Goal: Task Accomplishment & Management: Use online tool/utility

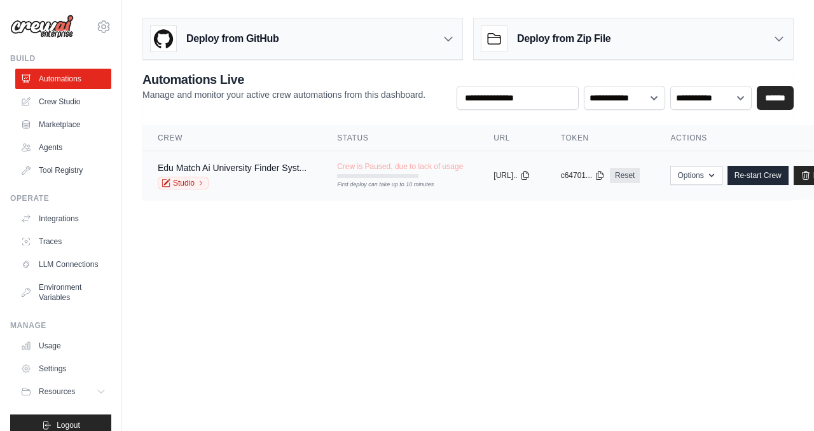
click at [283, 179] on div "Studio" at bounding box center [232, 183] width 149 height 13
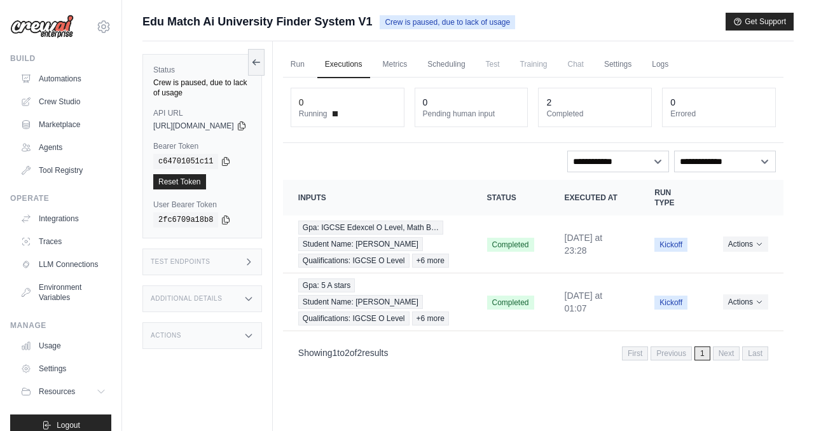
click at [451, 20] on span "Crew is paused, due to lack of usage" at bounding box center [447, 22] width 135 height 14
click at [71, 98] on link "Crew Studio" at bounding box center [65, 102] width 96 height 20
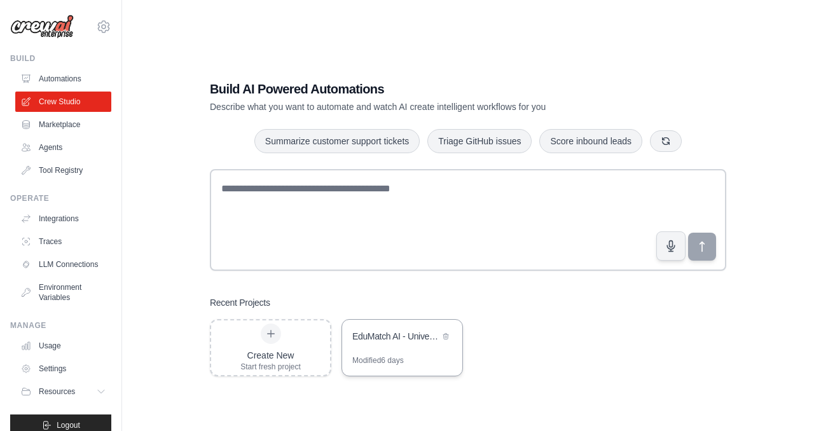
click at [366, 352] on div "EduMatch AI - University Finder System" at bounding box center [402, 338] width 120 height 36
click at [66, 81] on link "Automations" at bounding box center [65, 79] width 96 height 20
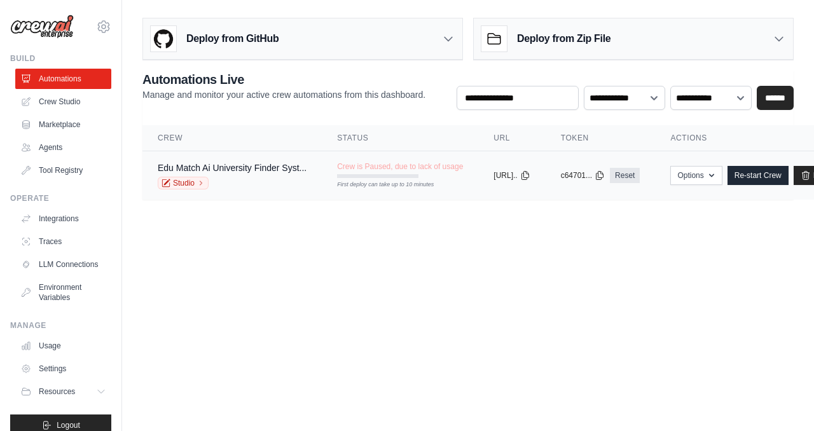
click at [382, 174] on div "First deploy can take up to 10 minutes" at bounding box center [377, 176] width 81 height 4
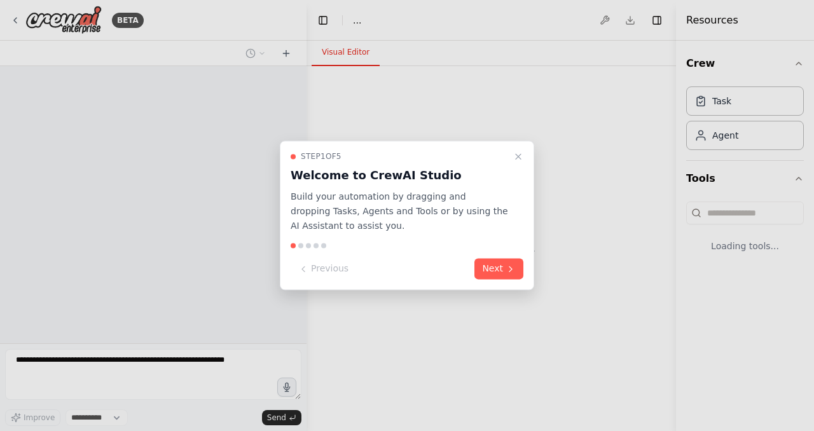
select select "****"
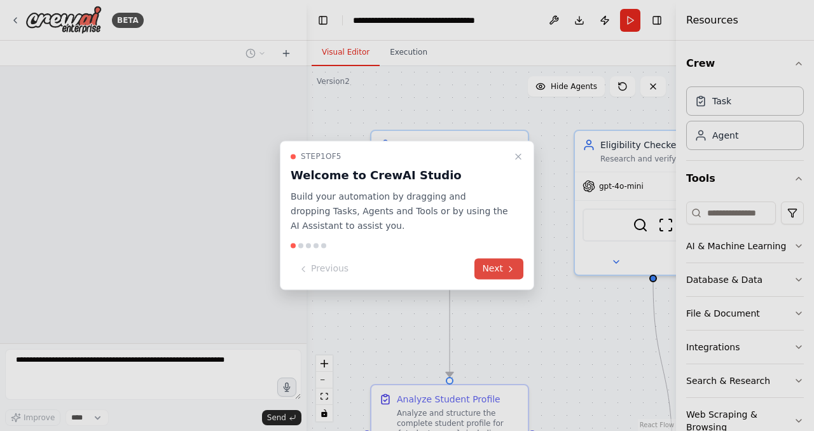
click at [498, 272] on button "Next" at bounding box center [498, 269] width 49 height 21
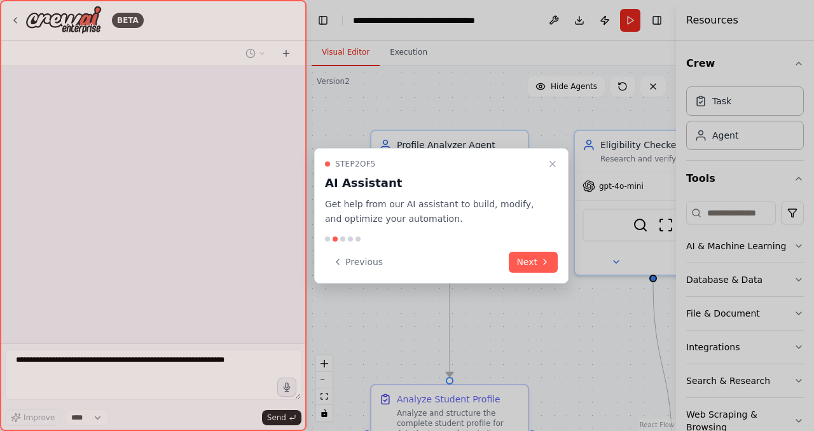
scroll to position [4783, 0]
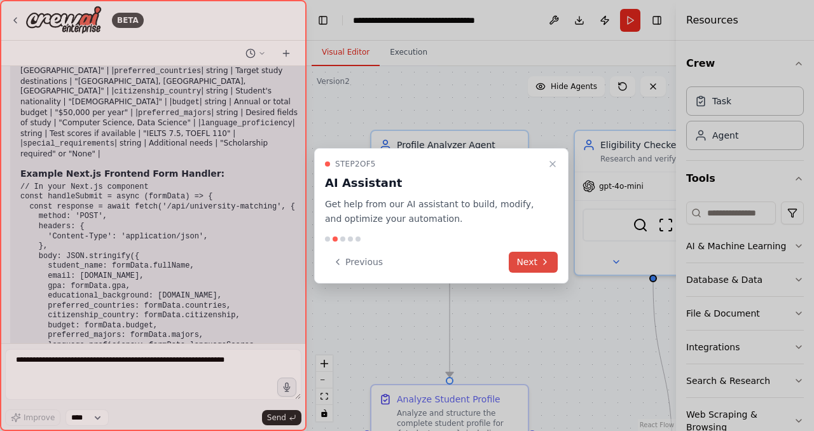
click at [531, 252] on button "Next" at bounding box center [533, 262] width 49 height 21
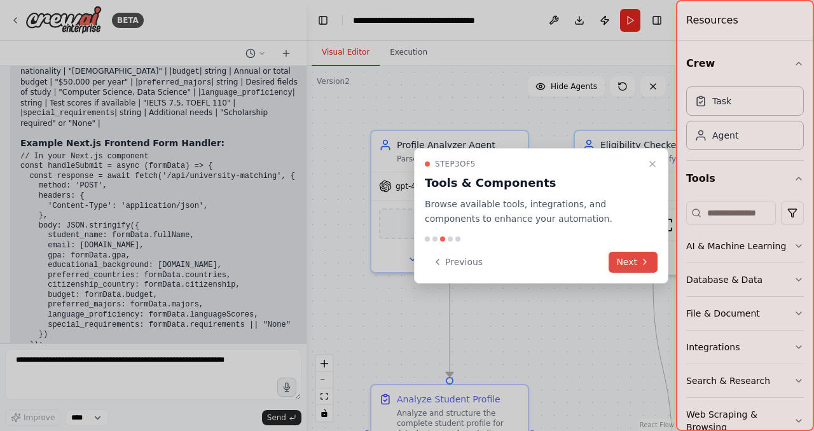
click at [626, 261] on button "Next" at bounding box center [632, 262] width 49 height 21
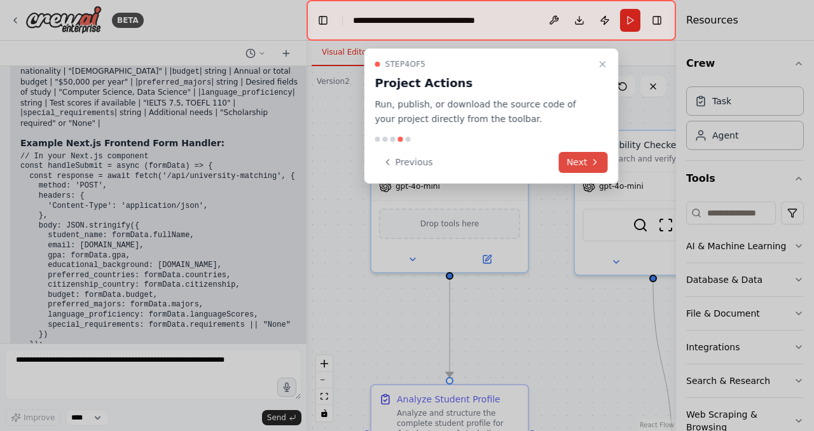
click at [590, 161] on icon at bounding box center [595, 162] width 10 height 10
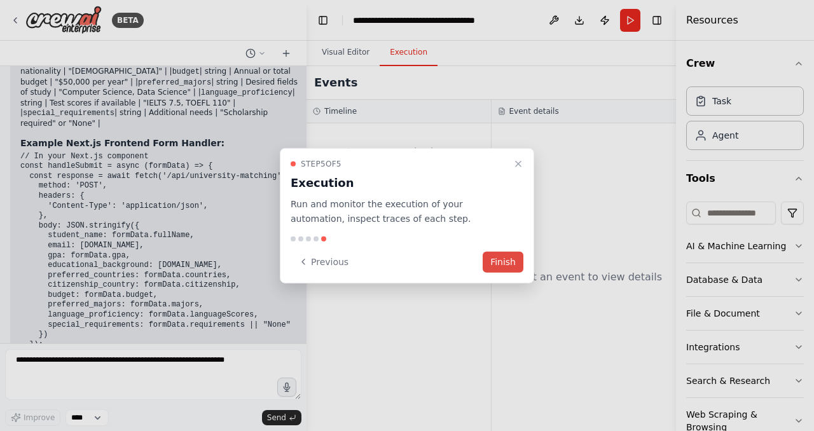
click at [505, 265] on button "Finish" at bounding box center [503, 261] width 41 height 21
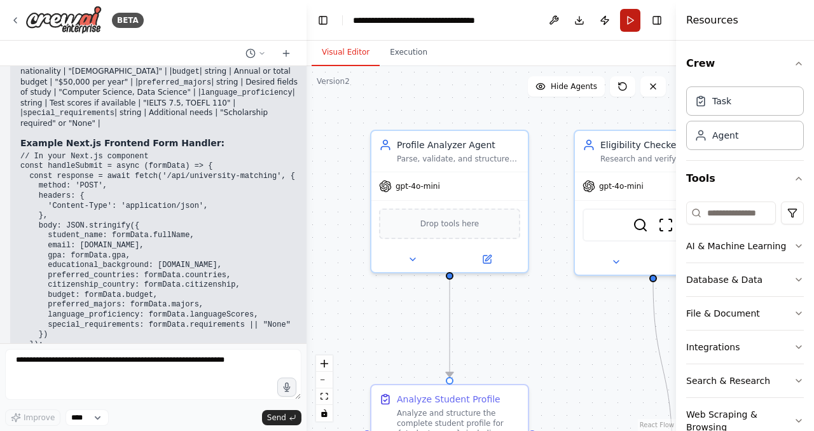
click at [635, 17] on button "Run" at bounding box center [630, 20] width 20 height 23
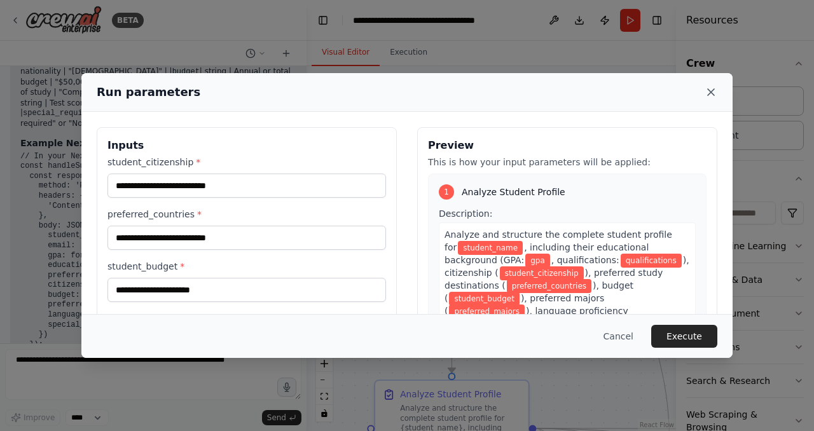
click at [712, 90] on icon at bounding box center [711, 92] width 6 height 6
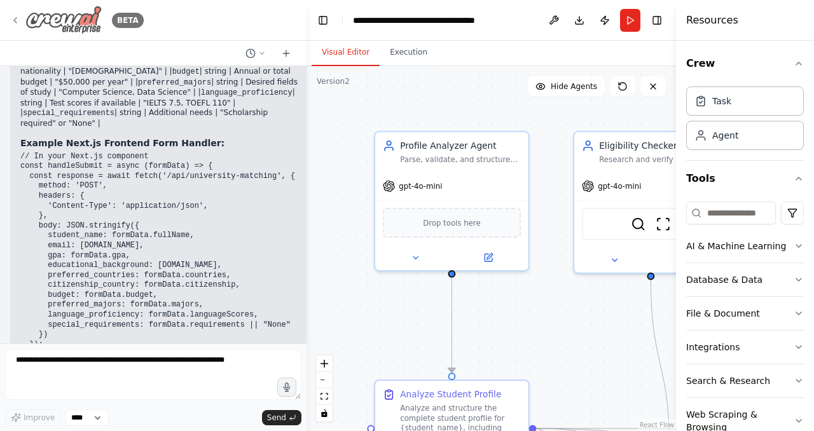
click at [29, 23] on img at bounding box center [63, 20] width 76 height 29
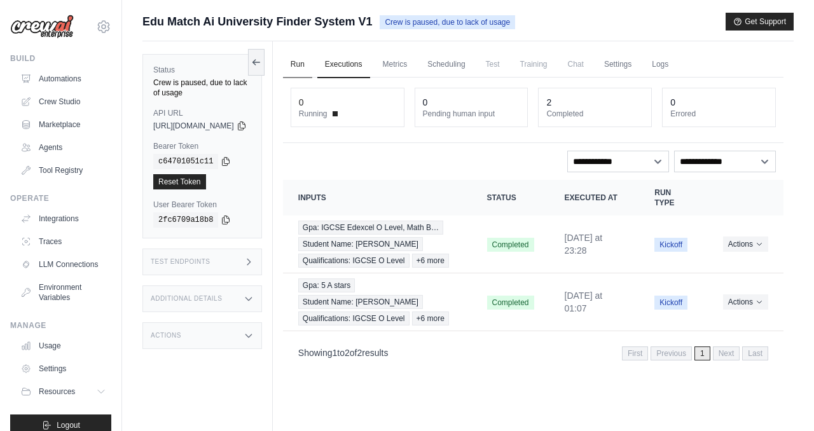
click at [312, 67] on link "Run" at bounding box center [297, 64] width 29 height 27
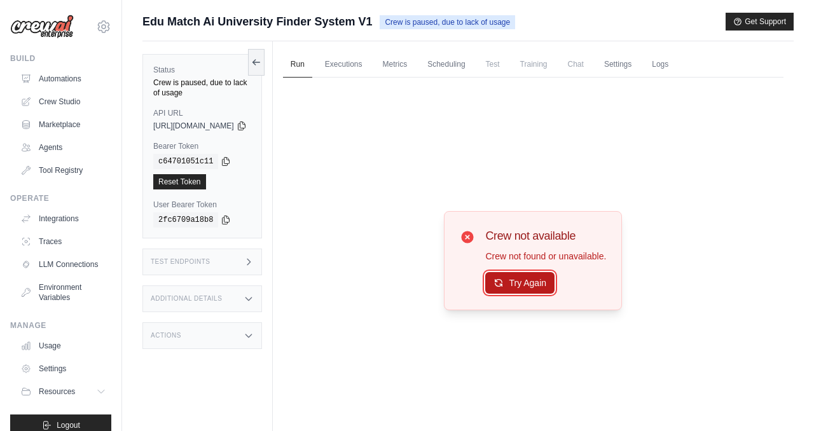
click at [543, 282] on button "Try Again" at bounding box center [519, 283] width 69 height 22
click at [537, 291] on button "Try Again" at bounding box center [519, 283] width 69 height 22
click at [534, 283] on button "Try Again" at bounding box center [519, 283] width 69 height 22
click at [73, 102] on link "Crew Studio" at bounding box center [65, 102] width 96 height 20
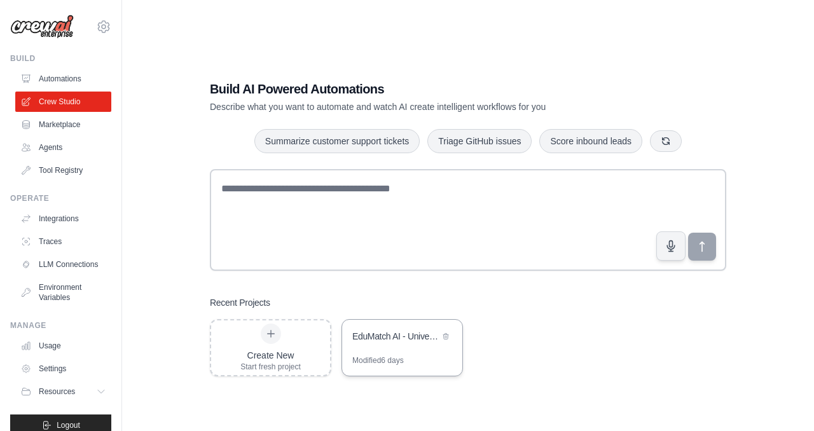
click at [373, 358] on div "Modified 6 days" at bounding box center [377, 360] width 51 height 10
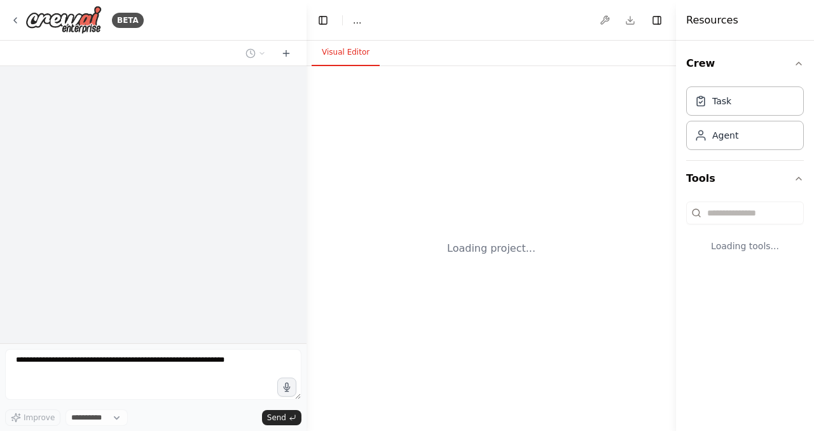
select select "****"
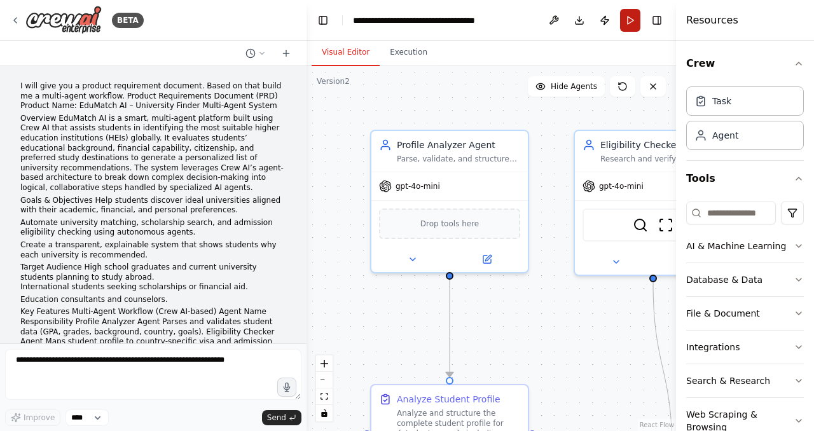
scroll to position [4783, 0]
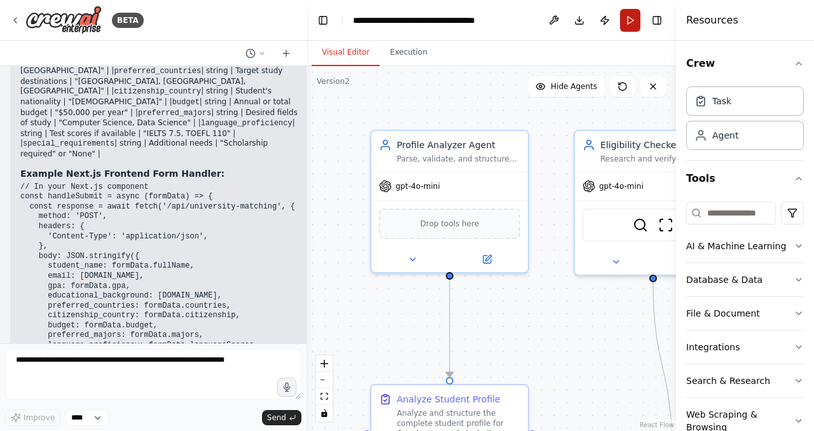
click at [636, 29] on button "Run" at bounding box center [630, 20] width 20 height 23
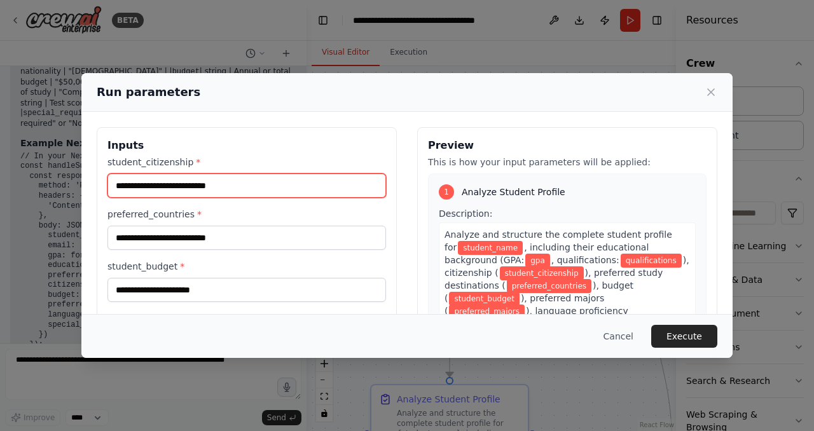
click at [221, 189] on input "student_citizenship *" at bounding box center [246, 186] width 278 height 24
type input "*******"
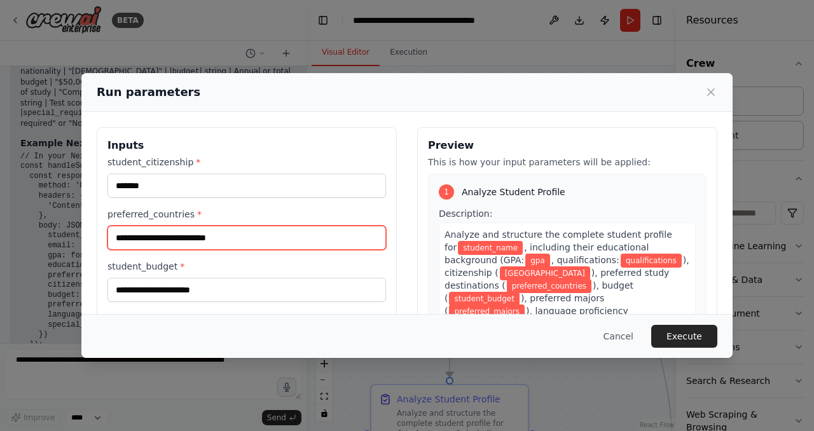
click at [205, 246] on input "preferred_countries *" at bounding box center [246, 238] width 278 height 24
type input "********"
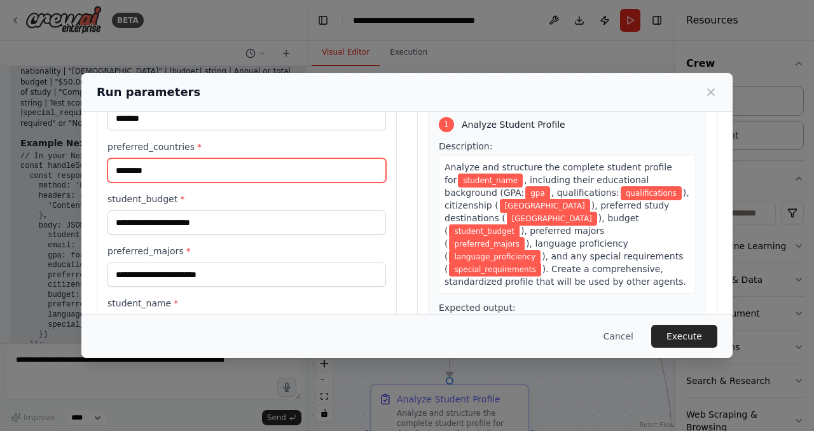
scroll to position [79, 0]
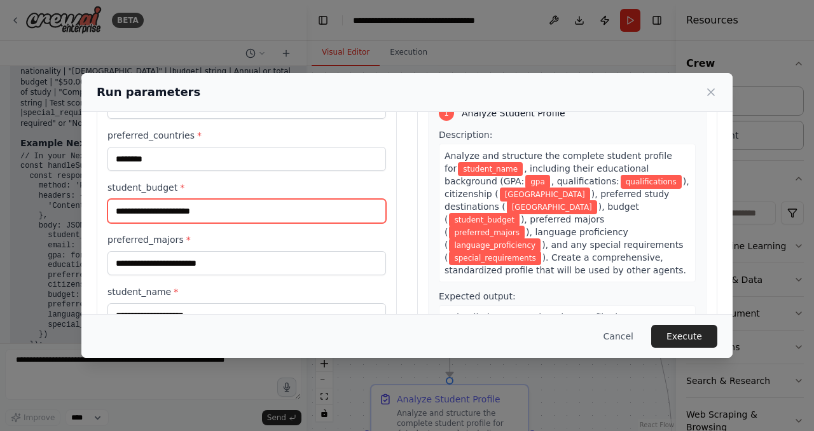
click at [222, 201] on input "student_budget *" at bounding box center [246, 211] width 278 height 24
type input "**********"
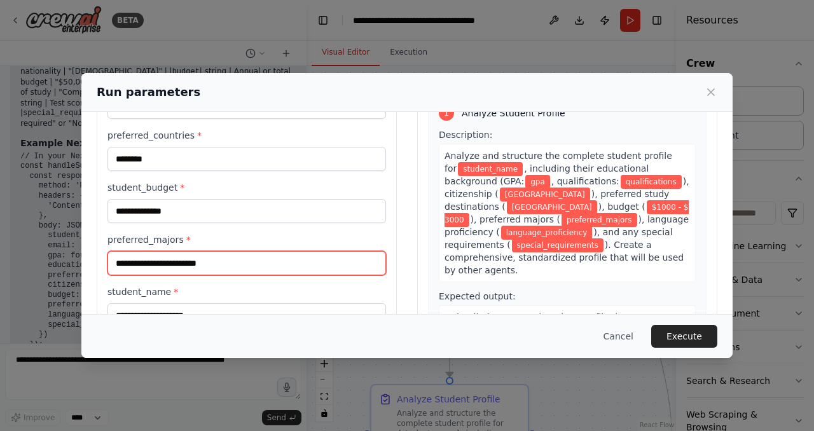
click at [214, 255] on input "preferred_majors *" at bounding box center [246, 263] width 278 height 24
type input "**********"
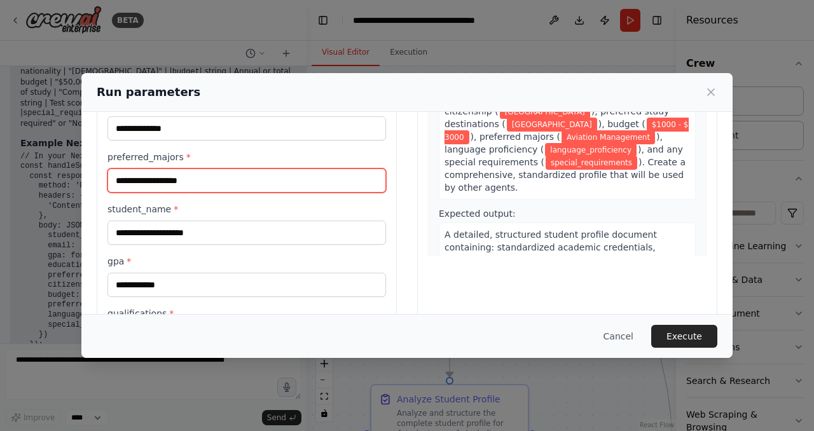
scroll to position [162, 0]
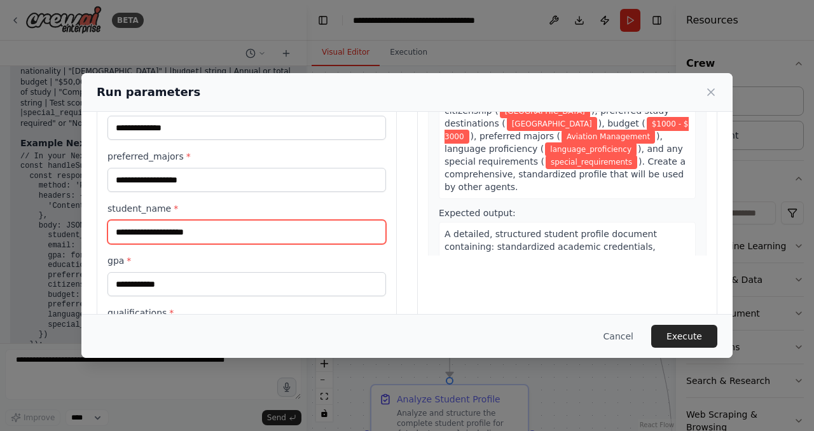
click at [217, 230] on input "student_name *" at bounding box center [246, 232] width 278 height 24
type input "*******"
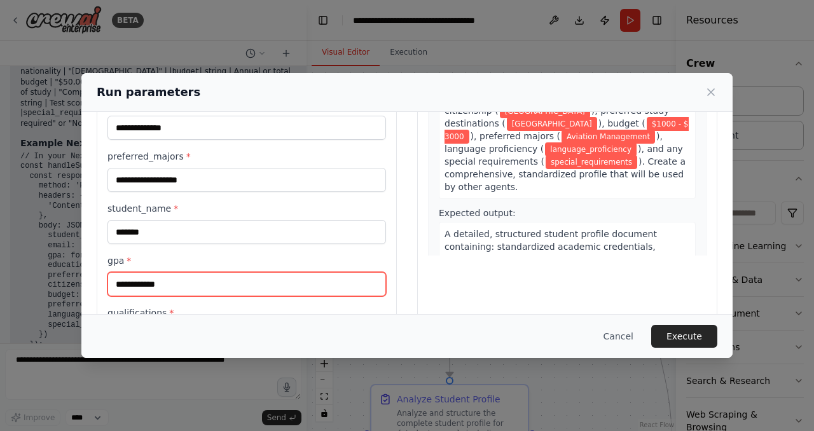
click at [212, 285] on input "gpa *" at bounding box center [246, 284] width 278 height 24
type input "***"
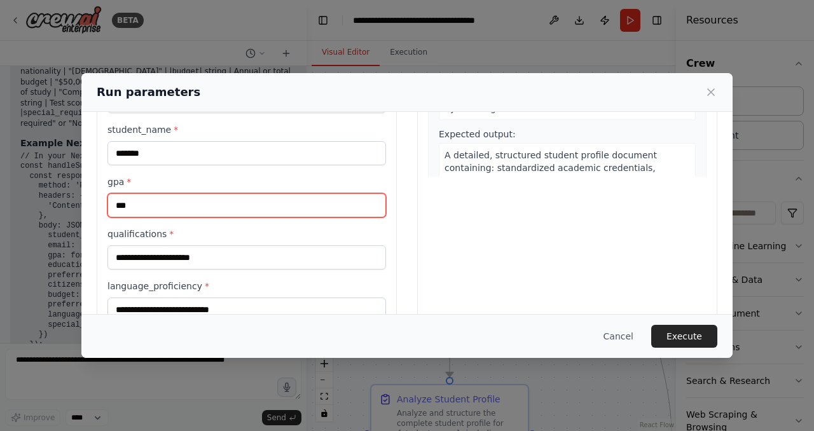
scroll to position [243, 0]
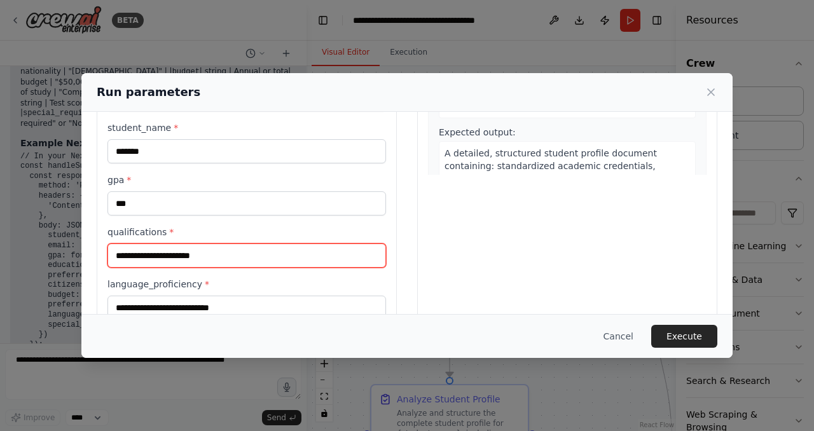
click at [212, 260] on input "qualifications *" at bounding box center [246, 255] width 278 height 24
type input "***"
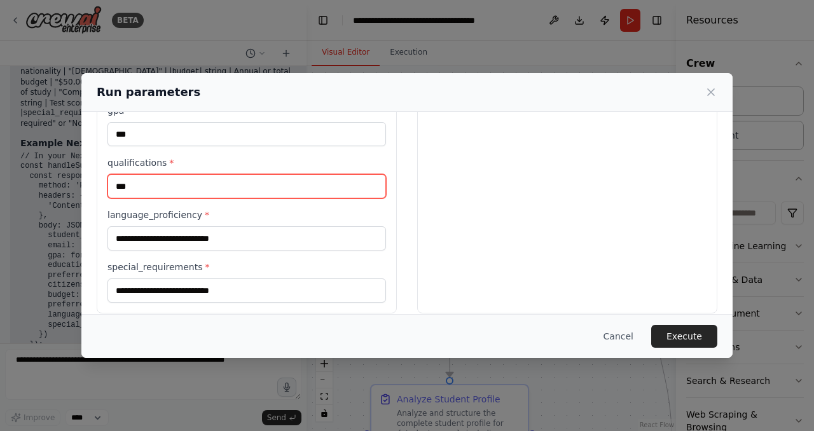
scroll to position [327, 0]
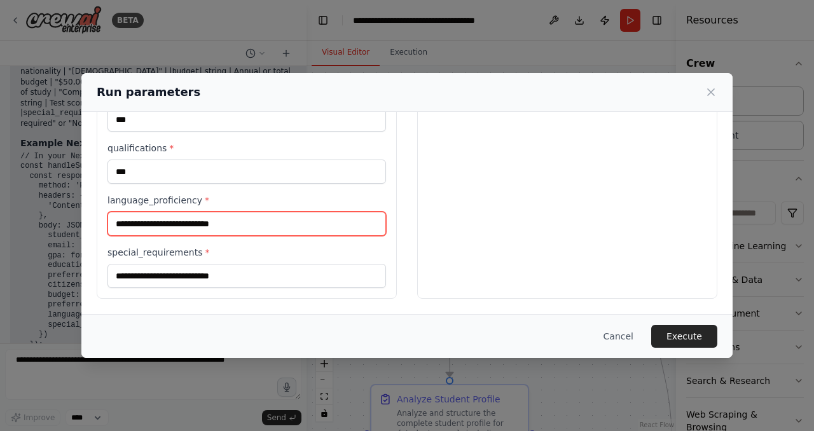
click at [219, 217] on input "language_proficiency *" at bounding box center [246, 224] width 278 height 24
type input "**********"
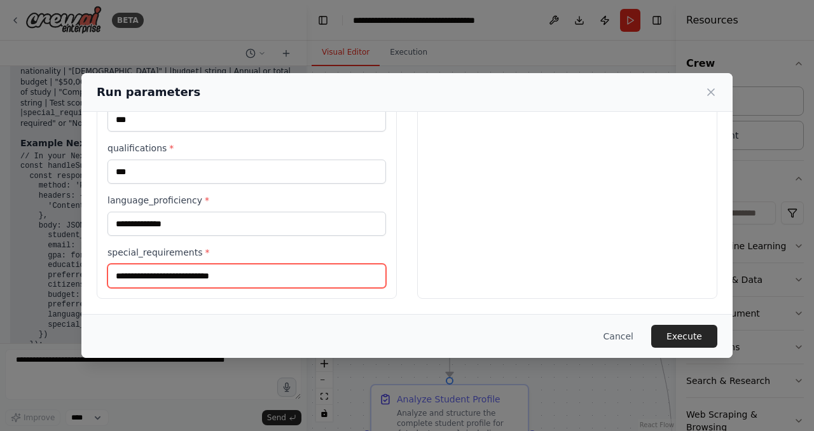
click at [211, 270] on input "special_requirements *" at bounding box center [246, 276] width 278 height 24
type input "**********"
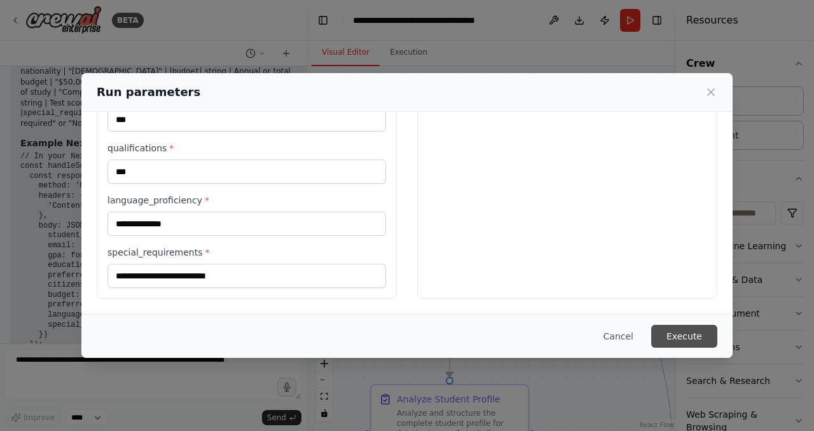
click at [677, 335] on button "Execute" at bounding box center [684, 336] width 66 height 23
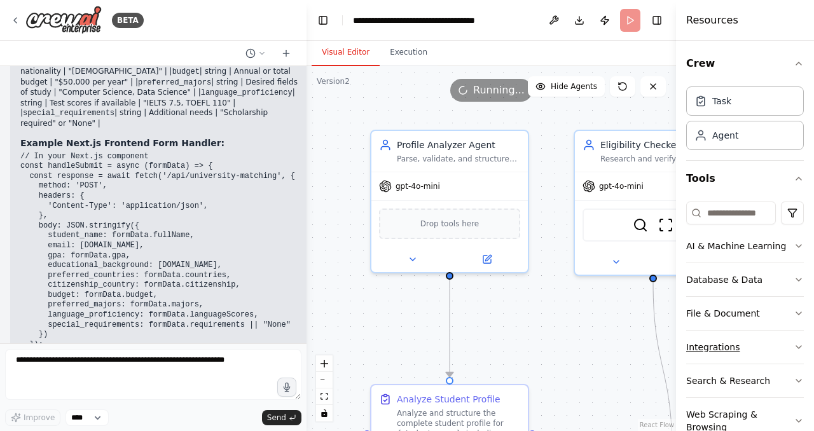
scroll to position [34, 0]
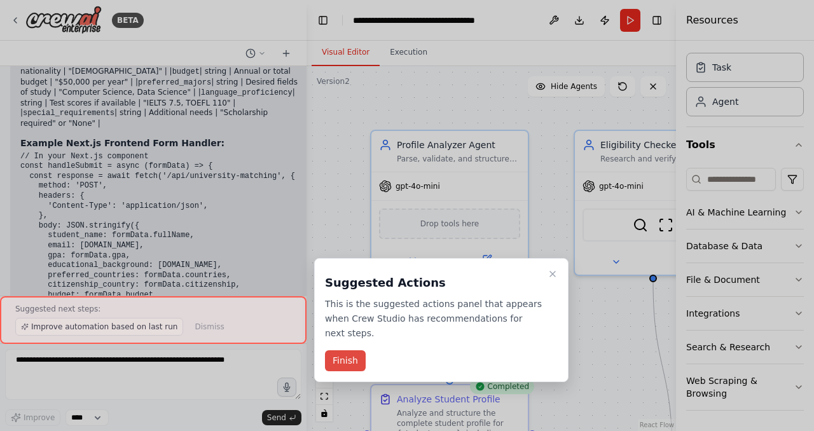
click at [349, 362] on button "Finish" at bounding box center [345, 360] width 41 height 21
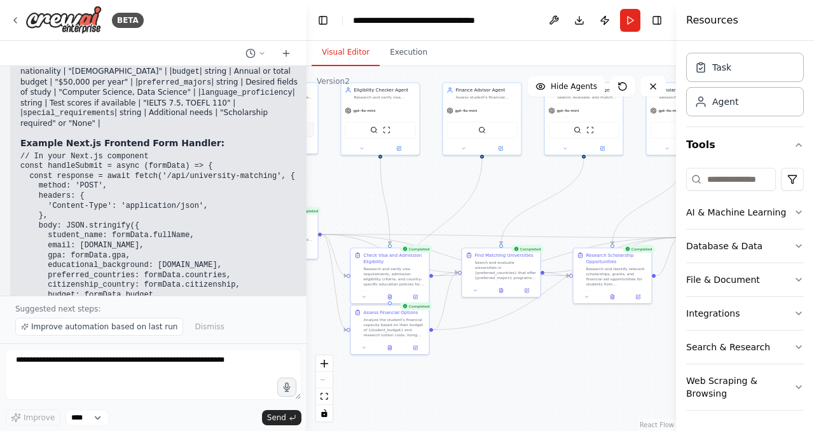
drag, startPoint x: 510, startPoint y: 168, endPoint x: 283, endPoint y: 13, distance: 274.9
click at [285, 13] on div "BETA I will give you a product requirement document. Based on that build me a m…" at bounding box center [407, 215] width 814 height 431
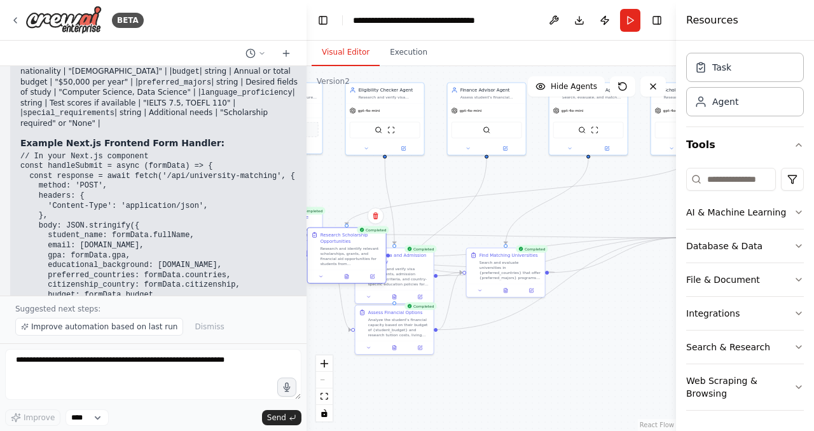
drag, startPoint x: 586, startPoint y: 247, endPoint x: 325, endPoint y: 229, distance: 261.9
click at [325, 229] on div "Research Scholarship Opportunities Research and identify relevant scholarships,…" at bounding box center [346, 256] width 79 height 57
click at [401, 55] on button "Execution" at bounding box center [409, 52] width 58 height 27
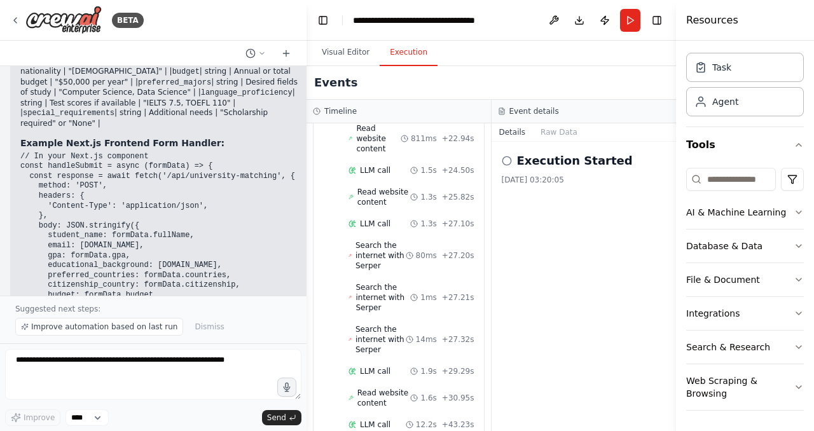
scroll to position [2731, 0]
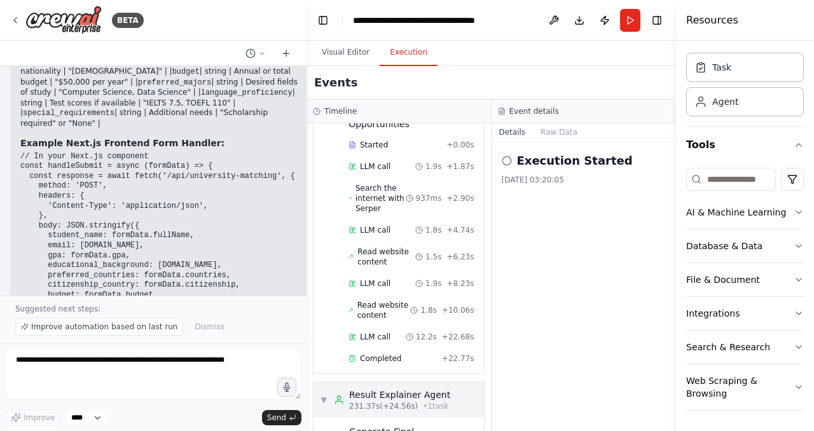
click at [430, 401] on span "• 1 task" at bounding box center [435, 406] width 25 height 10
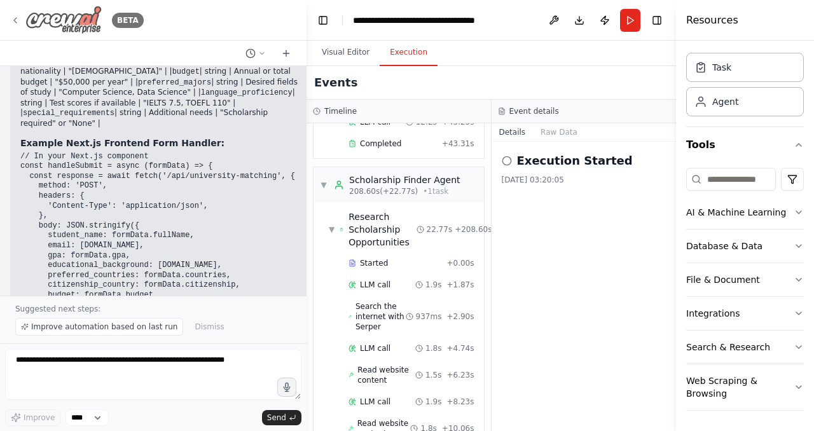
click at [23, 20] on div "BETA" at bounding box center [77, 20] width 134 height 29
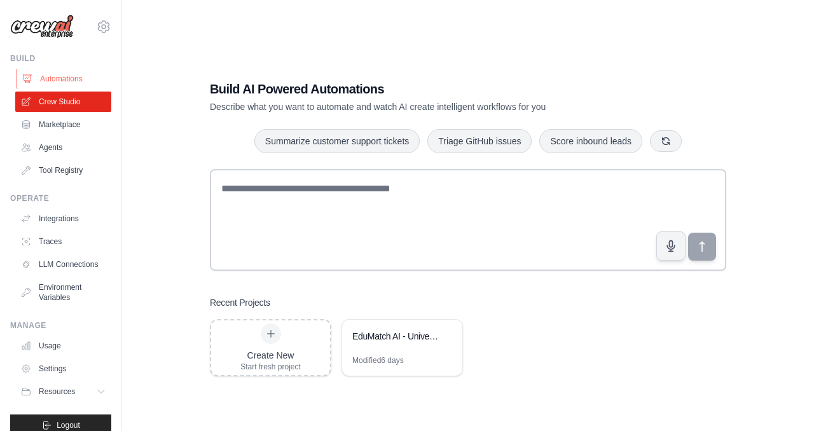
click at [72, 87] on link "Automations" at bounding box center [65, 79] width 96 height 20
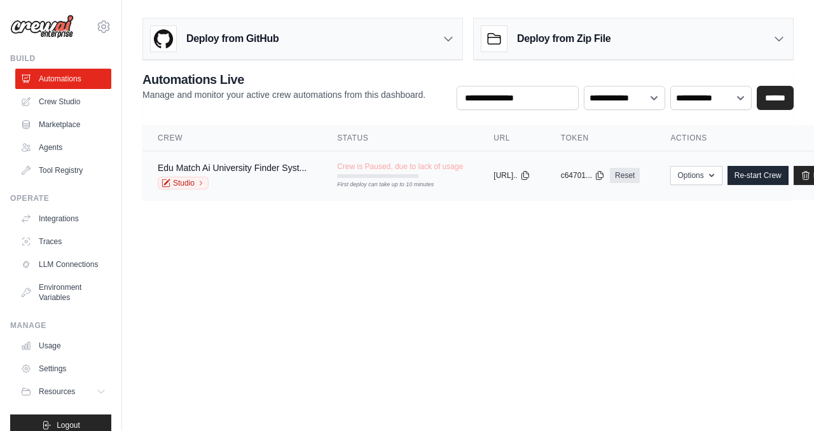
click at [384, 175] on div "First deploy can take up to 10 minutes" at bounding box center [377, 176] width 81 height 4
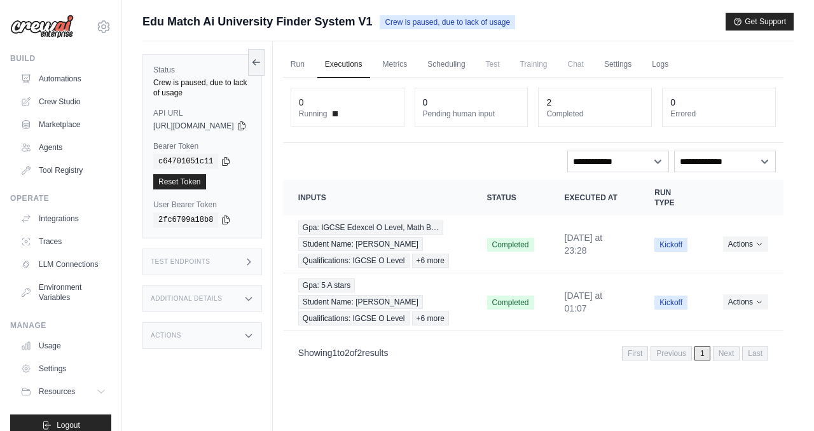
scroll to position [54, 0]
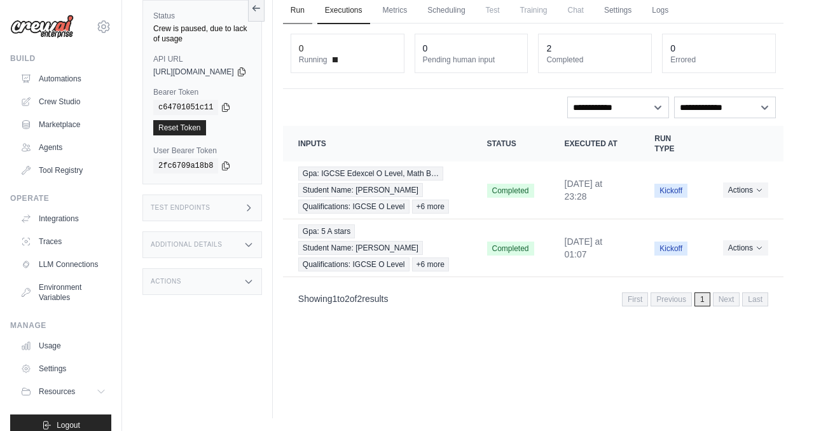
click at [312, 18] on link "Run" at bounding box center [297, 10] width 29 height 27
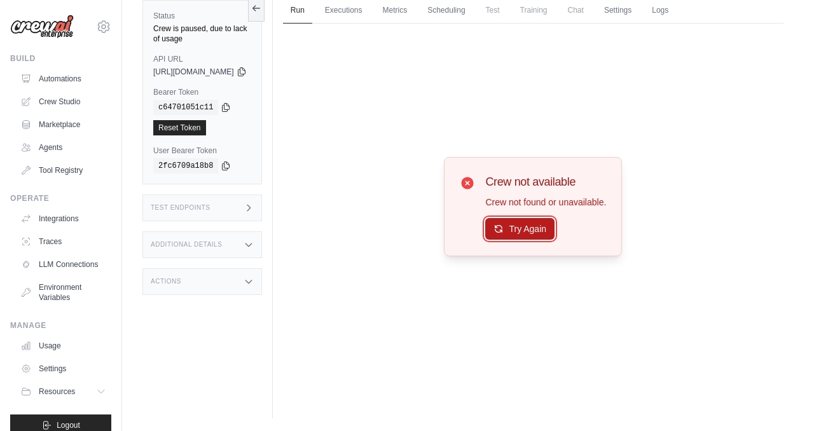
click at [537, 226] on button "Try Again" at bounding box center [519, 229] width 69 height 22
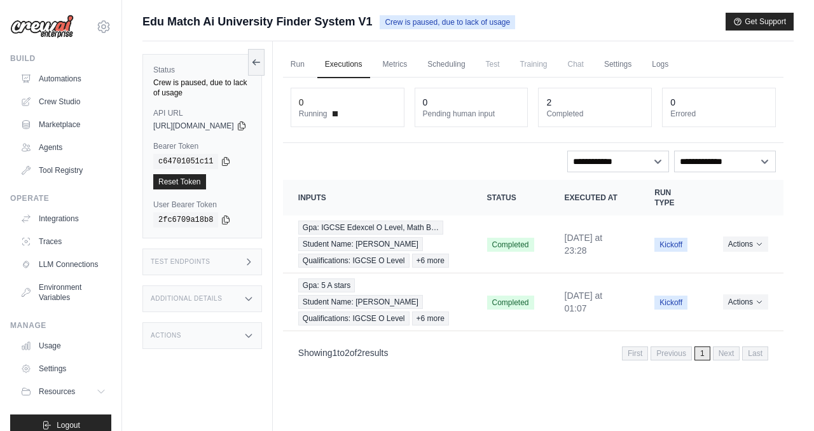
click at [436, 26] on span "Crew is paused, due to lack of usage" at bounding box center [447, 22] width 135 height 14
click at [312, 65] on link "Run" at bounding box center [297, 64] width 29 height 27
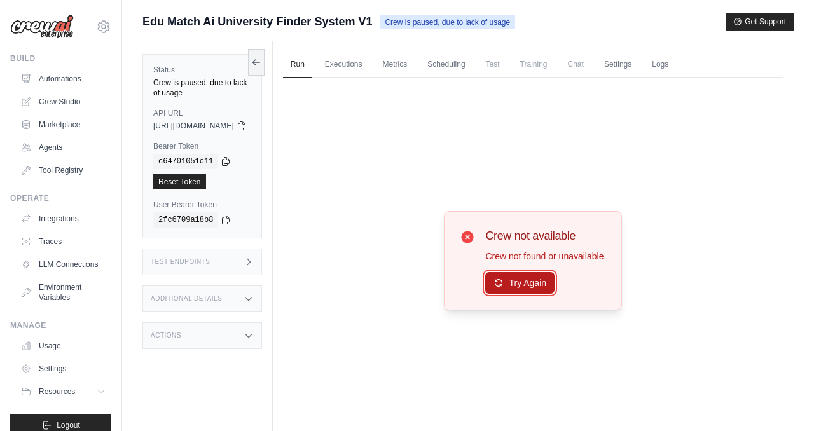
click at [531, 292] on button "Try Again" at bounding box center [519, 283] width 69 height 22
click at [531, 292] on button "Try Again" at bounding box center [519, 284] width 69 height 22
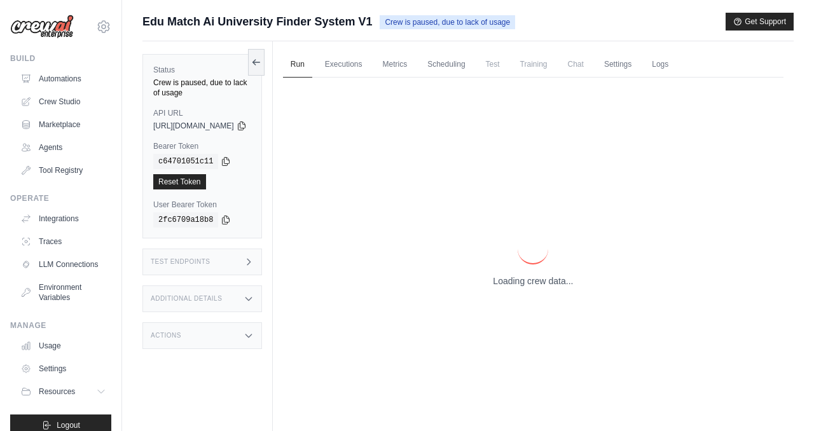
click at [531, 292] on div "Loading crew data..." at bounding box center [533, 261] width 500 height 366
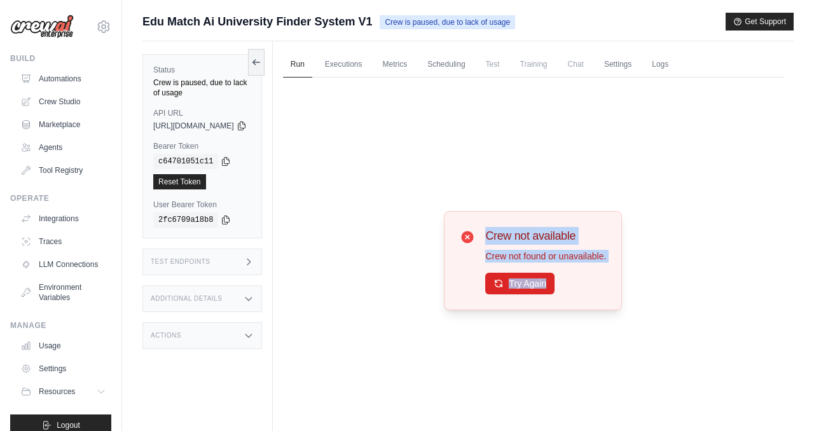
click at [531, 292] on button "Try Again" at bounding box center [519, 284] width 69 height 22
click at [531, 292] on button "Try Again" at bounding box center [519, 283] width 69 height 22
click at [49, 73] on link "Automations" at bounding box center [65, 79] width 96 height 20
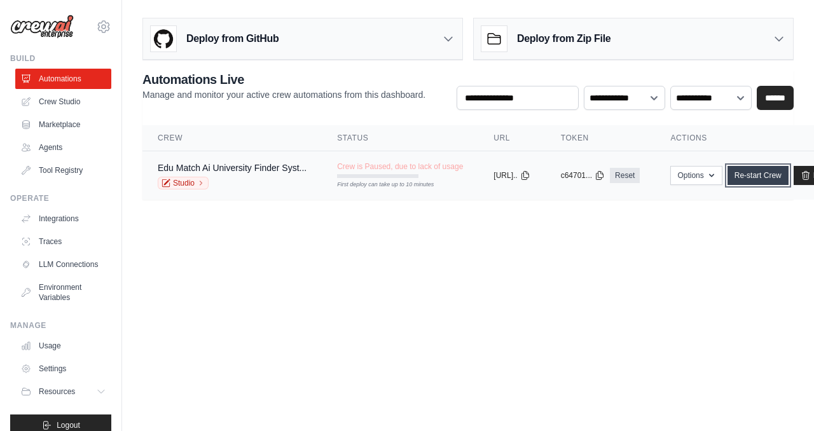
click at [788, 181] on link "Re-start Crew" at bounding box center [757, 175] width 61 height 19
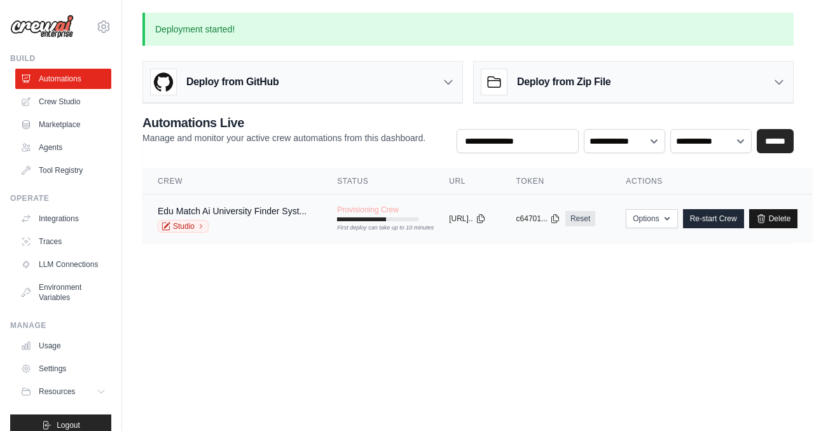
scroll to position [0, 27]
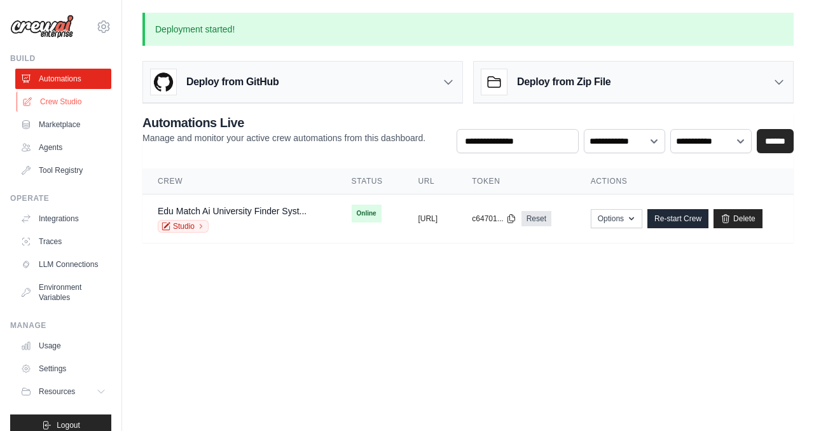
click at [90, 97] on link "Crew Studio" at bounding box center [65, 102] width 96 height 20
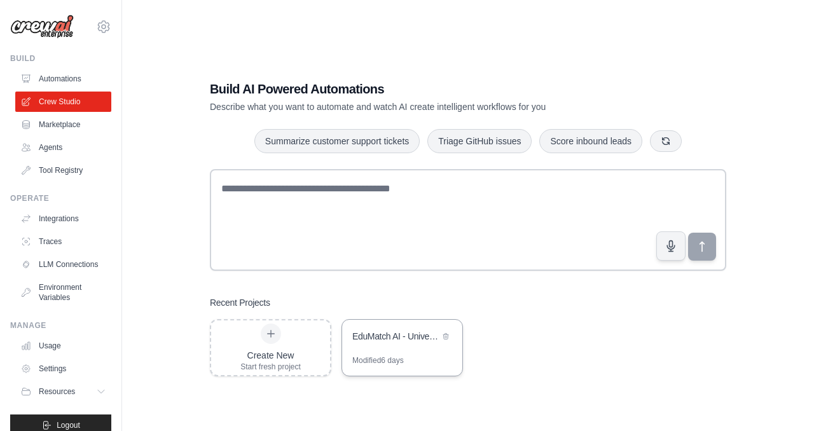
click at [388, 367] on div "Modified 6 days" at bounding box center [402, 365] width 120 height 20
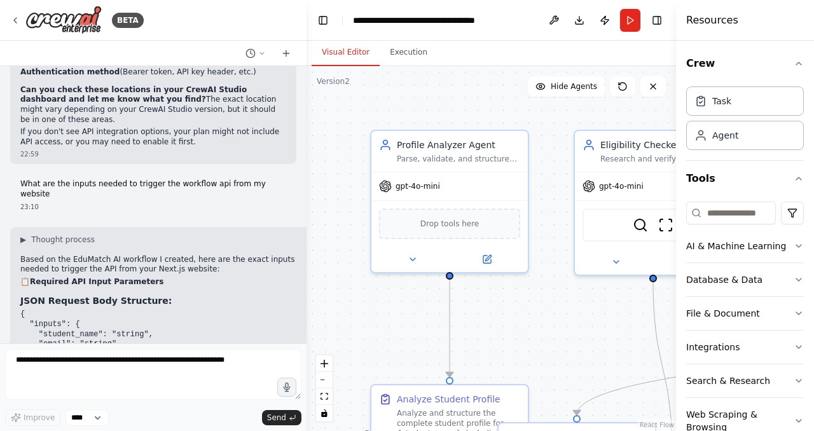
scroll to position [4783, 0]
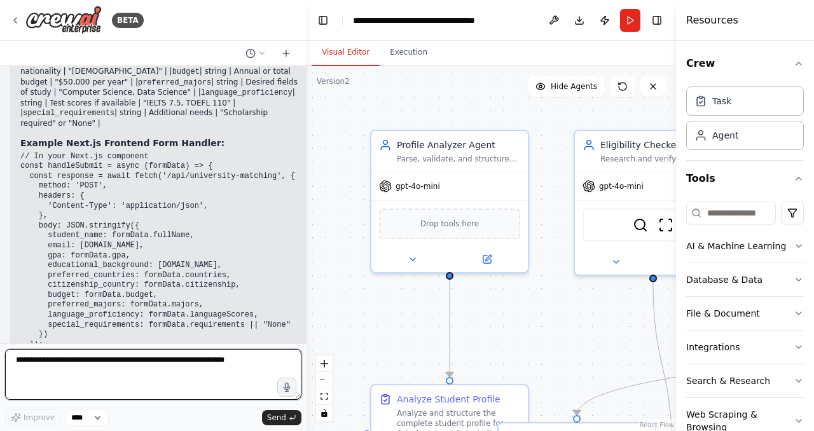
click at [127, 377] on textarea at bounding box center [153, 374] width 296 height 51
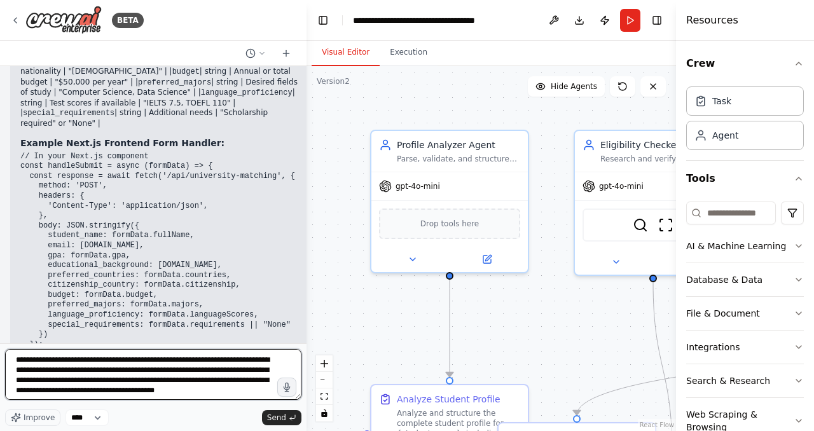
type textarea "**********"
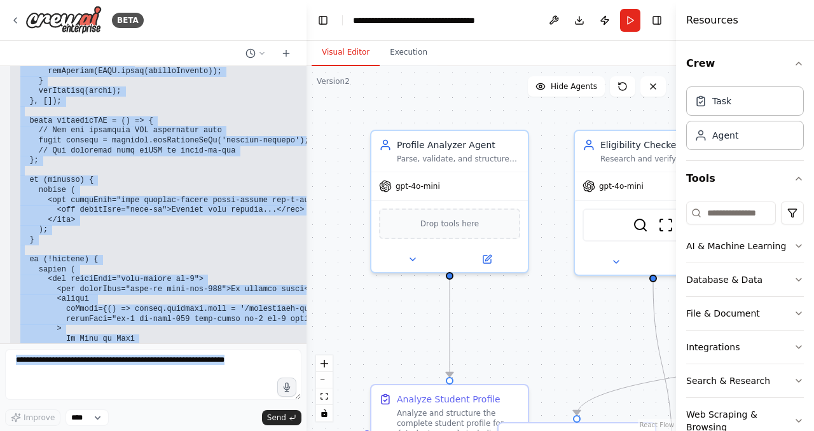
scroll to position [8938, 0]
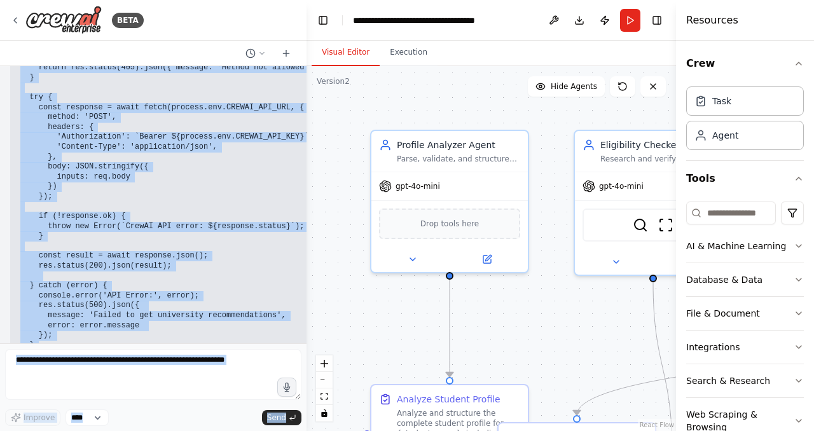
drag, startPoint x: 13, startPoint y: 231, endPoint x: 304, endPoint y: 312, distance: 301.7
click at [304, 312] on div "BETA I will give you a product requirement document. Based on that build me a m…" at bounding box center [153, 215] width 306 height 431
click at [263, 371] on li "User clicks button → Redirected to form page" at bounding box center [290, 376] width 540 height 10
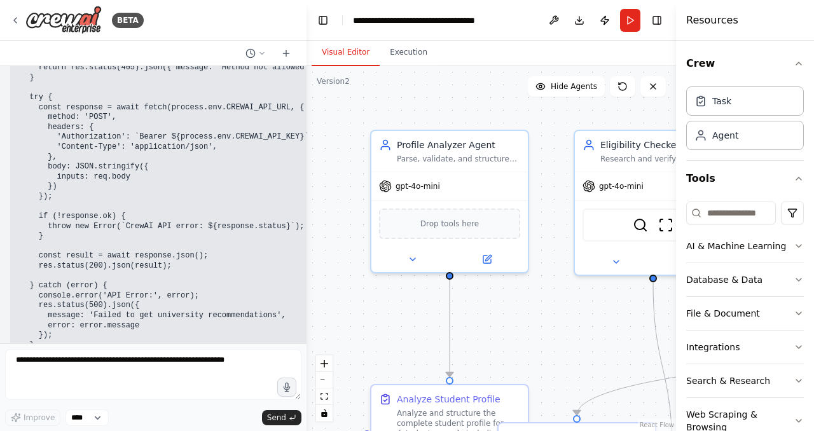
click at [305, 313] on div at bounding box center [303, 215] width 5 height 431
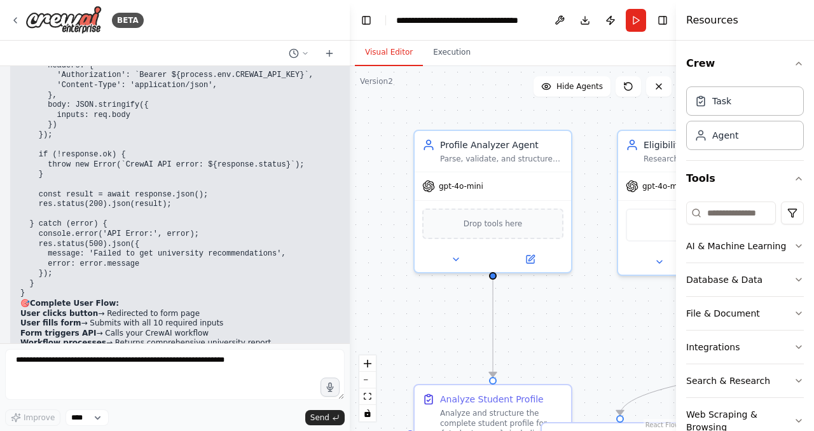
drag, startPoint x: 305, startPoint y: 313, endPoint x: 351, endPoint y: 313, distance: 45.8
click at [352, 313] on div "BETA I will give you a product requirement document. Based on that build me a m…" at bounding box center [407, 215] width 814 height 431
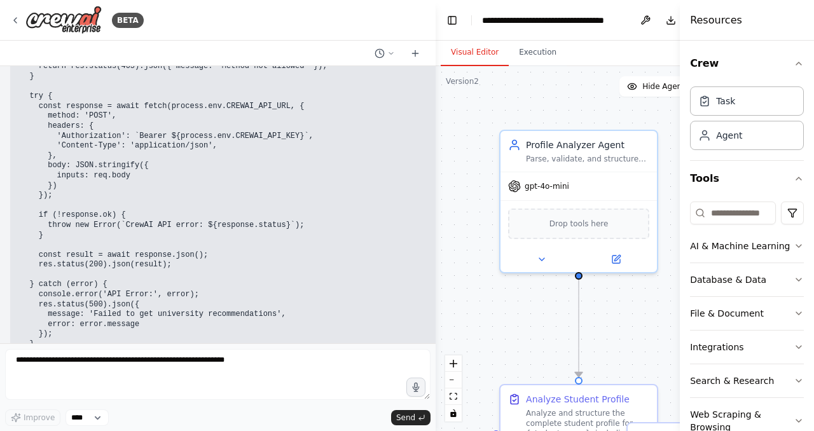
scroll to position [8560, 0]
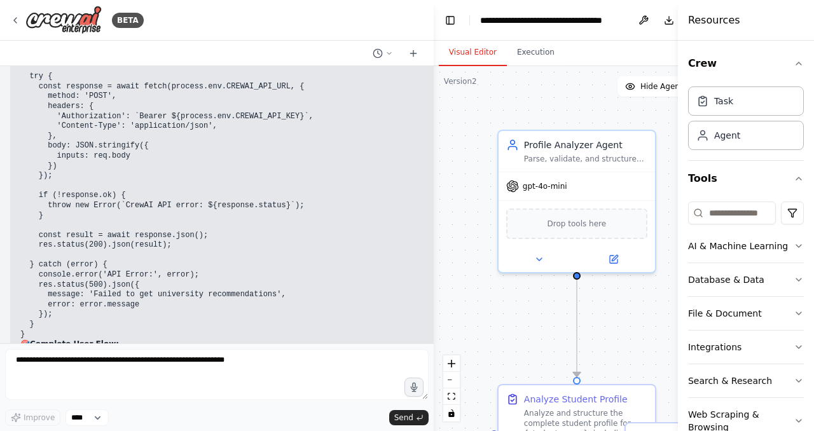
drag, startPoint x: 351, startPoint y: 313, endPoint x: 439, endPoint y: 308, distance: 87.8
click at [439, 308] on div "BETA I will give you a product requirement document. Based on that build me a m…" at bounding box center [407, 215] width 814 height 431
drag, startPoint x: 420, startPoint y: 311, endPoint x: 36, endPoint y: 102, distance: 436.4
click at [252, 339] on h2 "🎯 Complete User Flow:" at bounding box center [290, 344] width 540 height 10
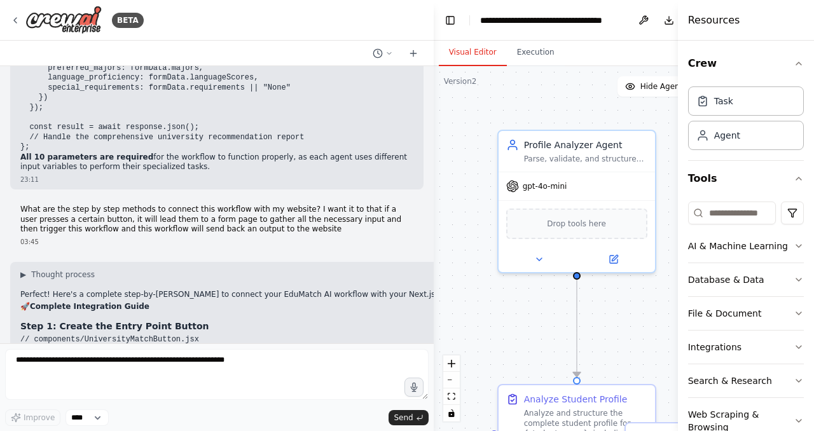
scroll to position [4598, 0]
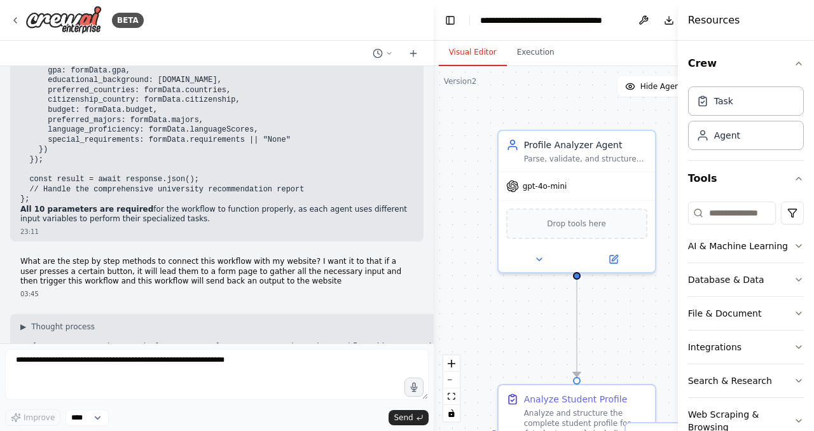
drag, startPoint x: 420, startPoint y: 308, endPoint x: 18, endPoint y: 250, distance: 405.4
copy div "Perfect! Here's a complete step-by-step guide to connect your EduMatch AI workf…"
click at [467, 161] on div ".deletable-edge-delete-btn { width: 20px; height: 20px; border: 0px solid #ffff…" at bounding box center [600, 248] width 332 height 365
click at [15, 23] on icon at bounding box center [15, 20] width 10 height 10
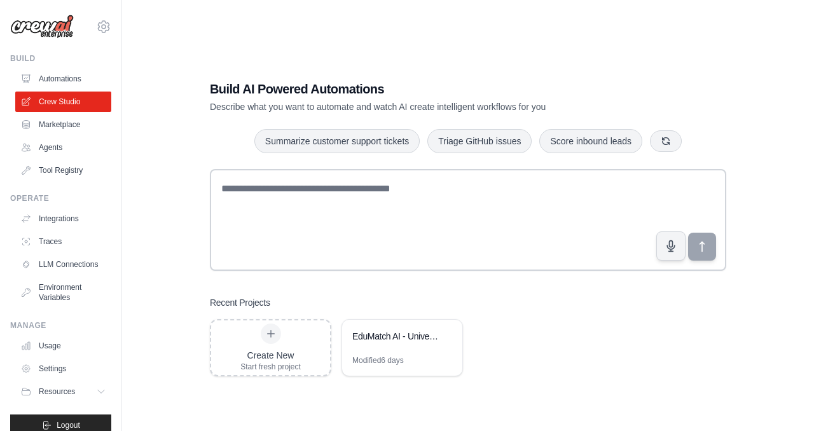
click at [66, 89] on ul "Automations Crew Studio Marketplace Agents Tool Registry" at bounding box center [63, 125] width 96 height 112
click at [65, 79] on link "Automations" at bounding box center [65, 79] width 96 height 20
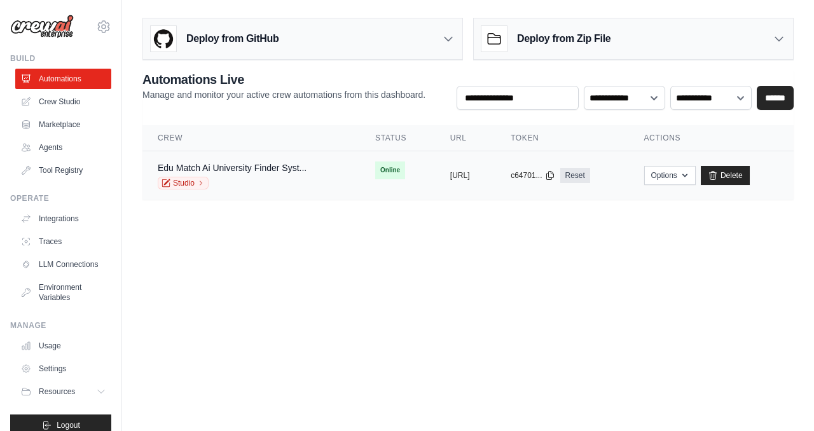
click at [252, 175] on div "Edu Match Ai University Finder Syst... Studio" at bounding box center [232, 175] width 149 height 28
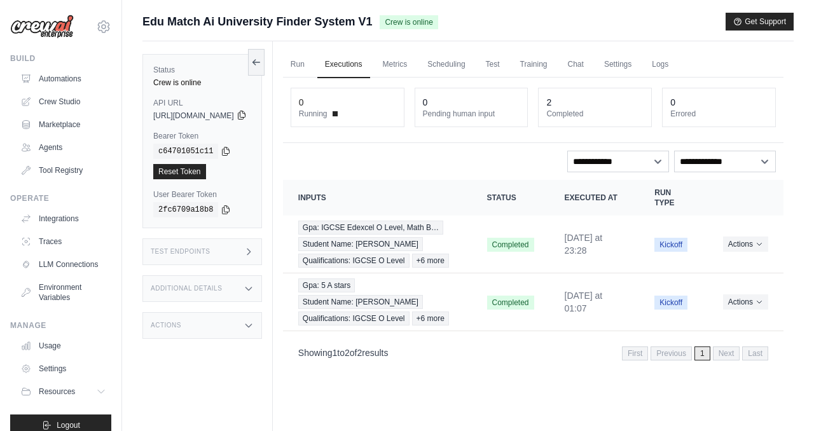
click at [247, 114] on icon at bounding box center [241, 115] width 10 height 10
click at [221, 153] on icon at bounding box center [226, 151] width 10 height 10
click at [507, 68] on link "Test" at bounding box center [492, 64] width 29 height 27
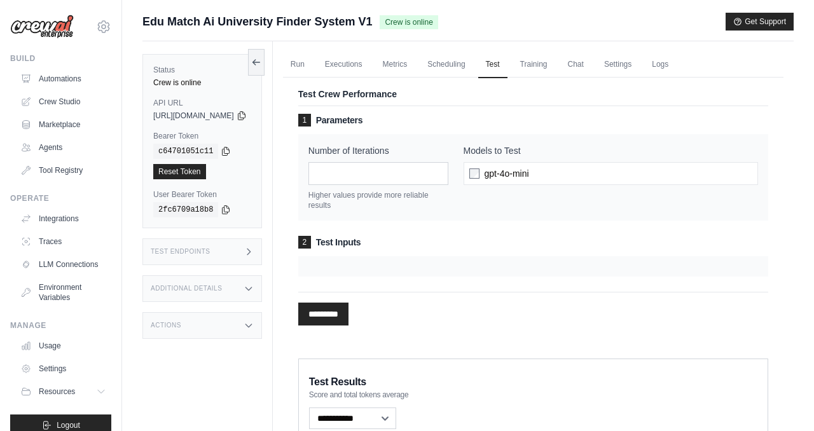
click at [224, 250] on div "Test Endpoints" at bounding box center [202, 251] width 120 height 27
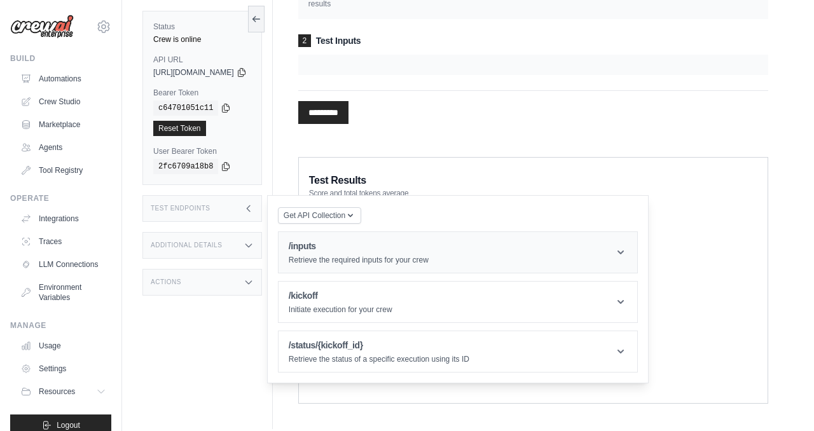
scroll to position [210, 0]
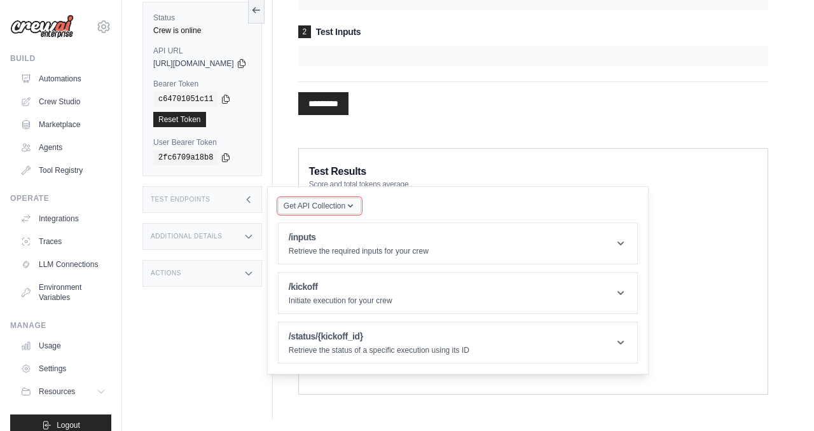
click at [345, 205] on span "Get API Collection" at bounding box center [315, 206] width 62 height 10
click at [369, 236] on div "Postman API Collection" at bounding box center [349, 240] width 122 height 20
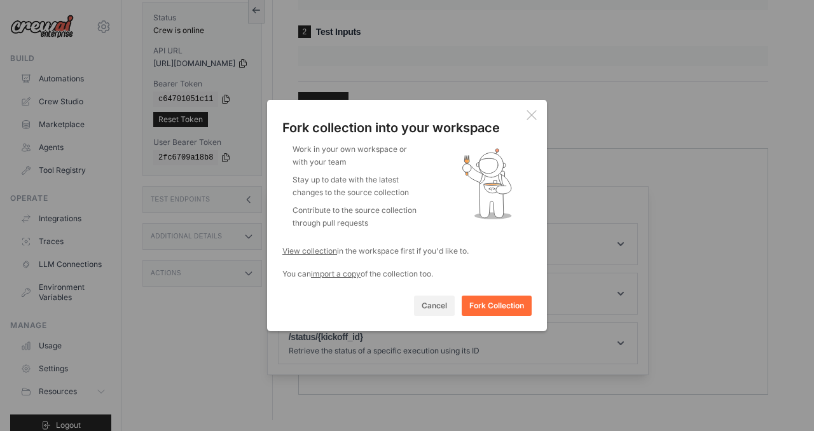
click at [528, 116] on icon at bounding box center [531, 115] width 10 height 10
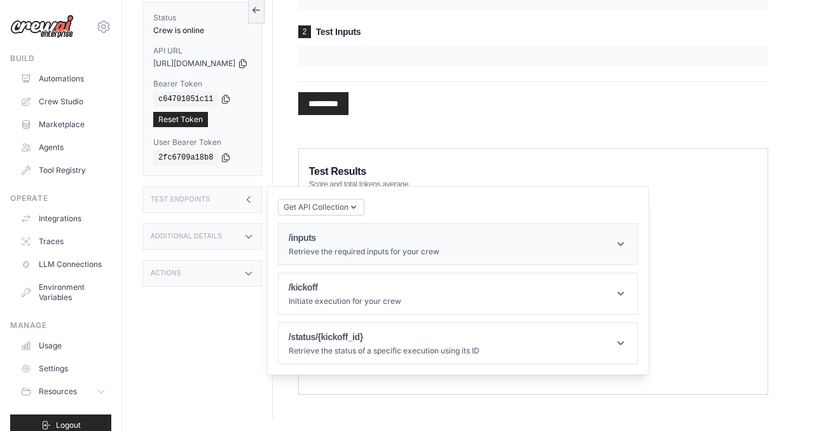
click at [465, 243] on header "/inputs Retrieve the required inputs for your crew" at bounding box center [457, 244] width 359 height 41
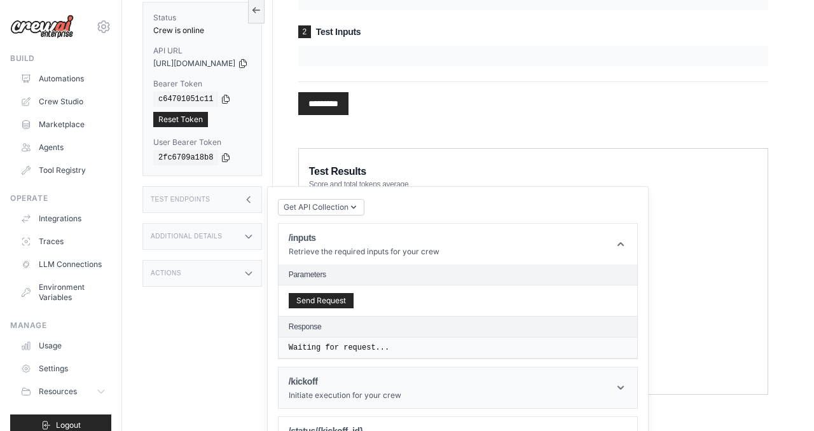
click at [430, 395] on header "/kickoff Initiate execution for your crew" at bounding box center [457, 387] width 359 height 41
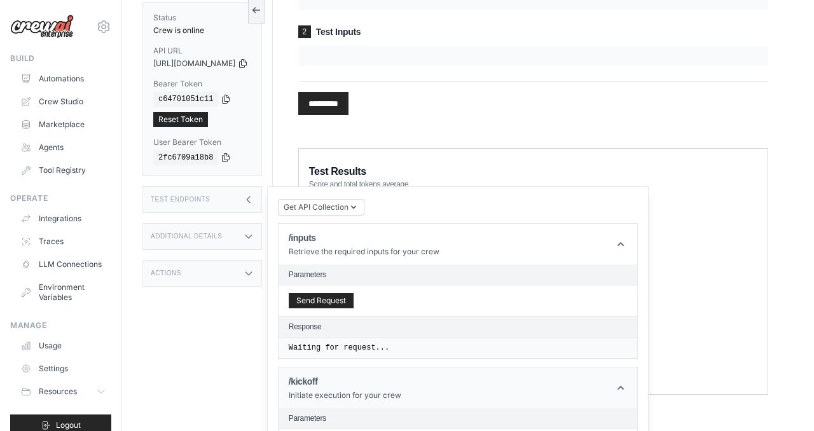
scroll to position [352, 0]
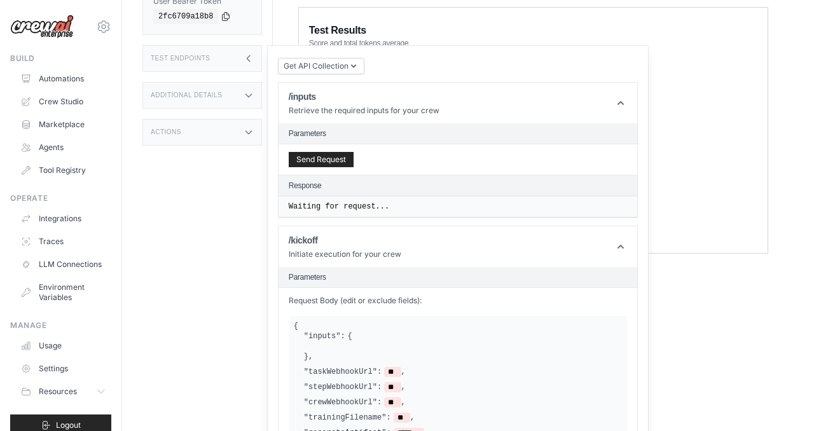
click at [703, 254] on div "**********" at bounding box center [533, 138] width 500 height 262
click at [637, 242] on header "/kickoff Initiate execution for your crew" at bounding box center [457, 246] width 359 height 41
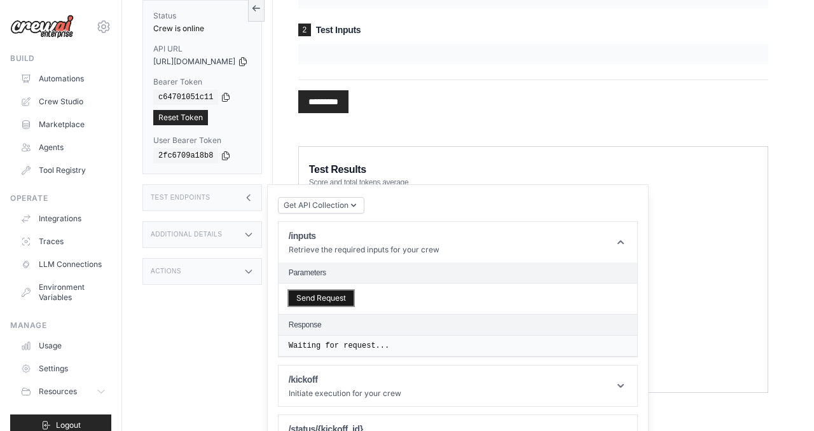
click at [352, 299] on button "Send Request" at bounding box center [321, 298] width 65 height 15
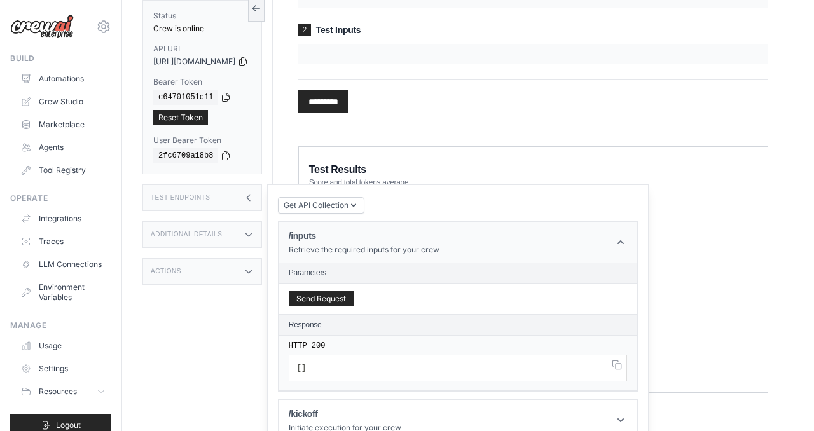
click at [627, 241] on icon at bounding box center [620, 242] width 13 height 13
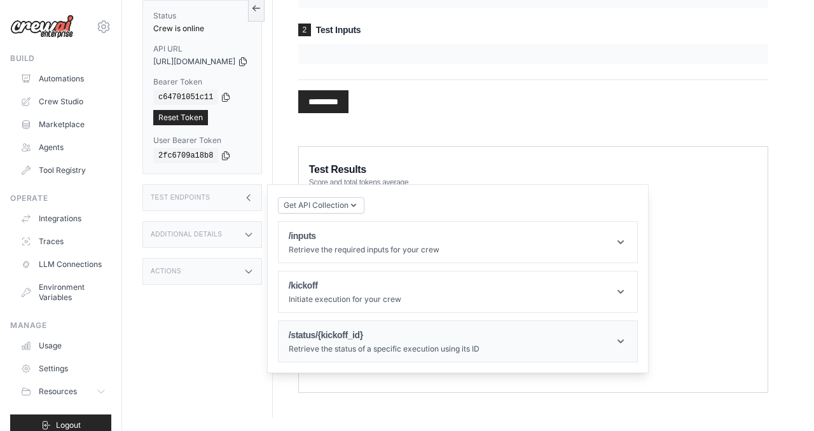
click at [610, 346] on header "/status/{kickoff_id} Retrieve the status of a specific execution using its ID" at bounding box center [457, 341] width 359 height 41
click at [562, 380] on header "Parameters" at bounding box center [457, 372] width 359 height 21
click at [555, 366] on header "Parameters" at bounding box center [457, 372] width 359 height 21
click at [584, 62] on div at bounding box center [533, 54] width 470 height 20
click at [619, 240] on header "/inputs Retrieve the required inputs for your crew" at bounding box center [457, 242] width 359 height 41
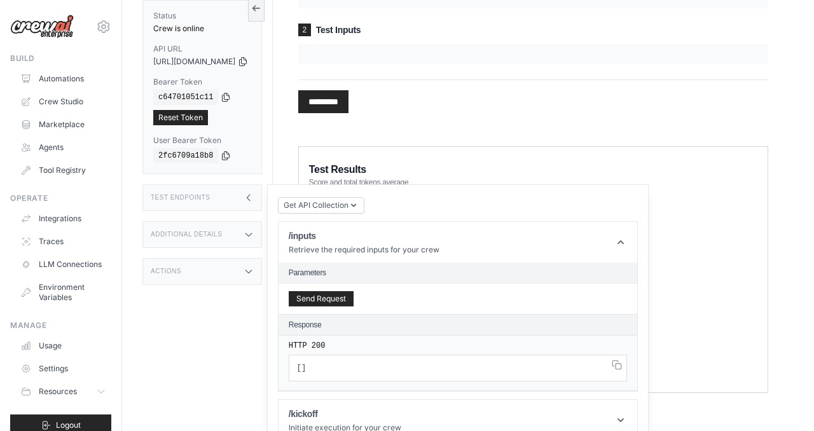
click at [243, 196] on div "Test Endpoints" at bounding box center [202, 197] width 120 height 27
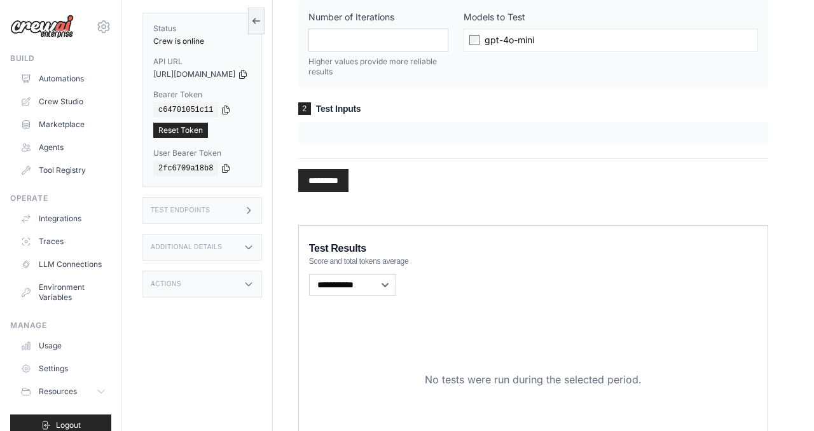
scroll to position [0, 0]
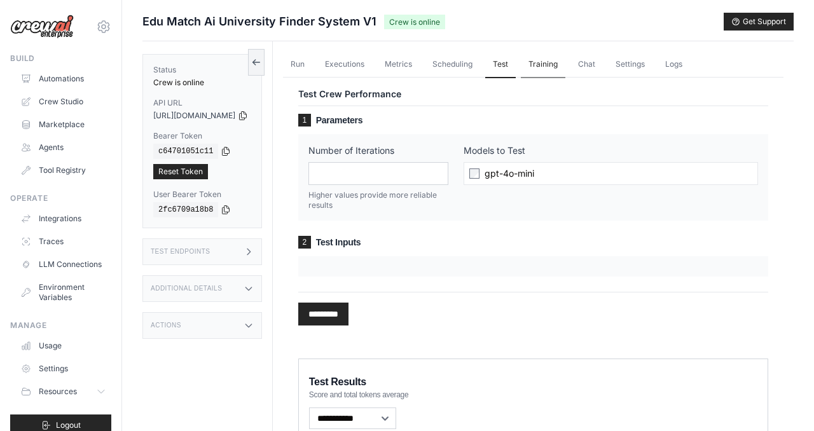
click at [563, 60] on link "Training" at bounding box center [543, 64] width 45 height 27
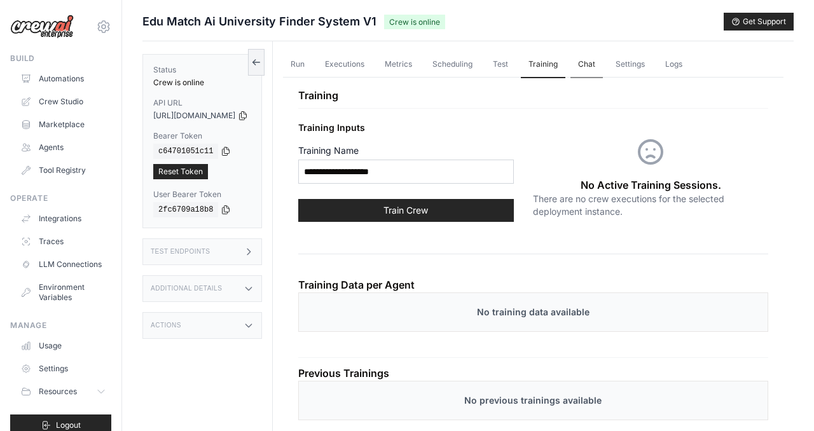
click at [598, 63] on link "Chat" at bounding box center [586, 64] width 32 height 27
click at [690, 69] on link "Logs" at bounding box center [673, 64] width 32 height 27
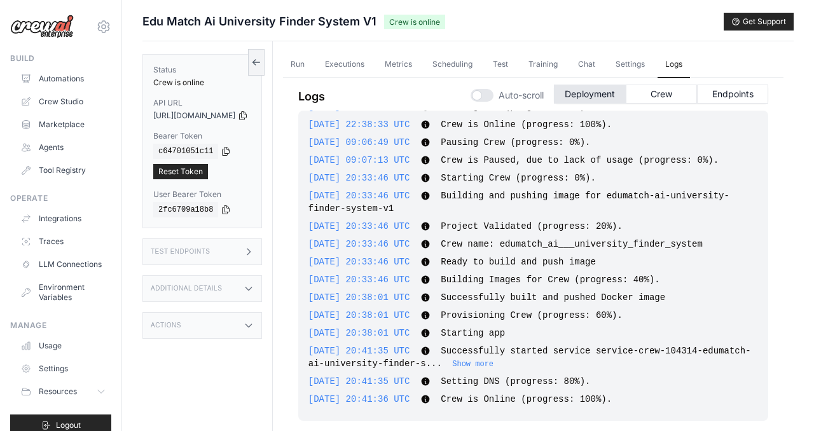
scroll to position [54, 0]
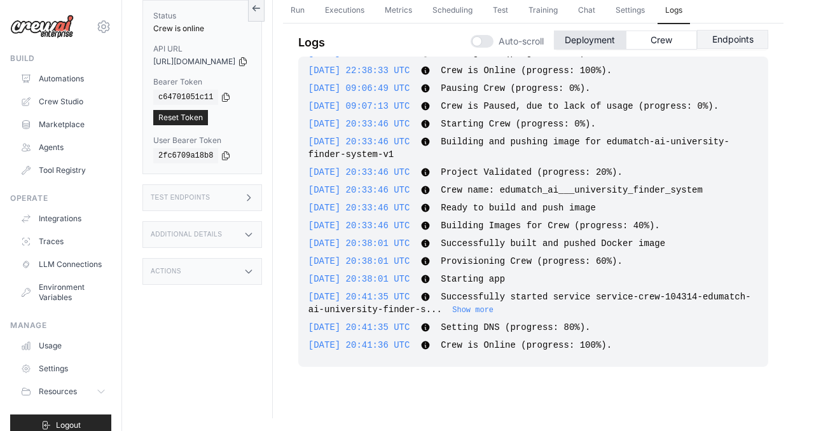
click at [732, 44] on button "Endpoints" at bounding box center [732, 39] width 71 height 19
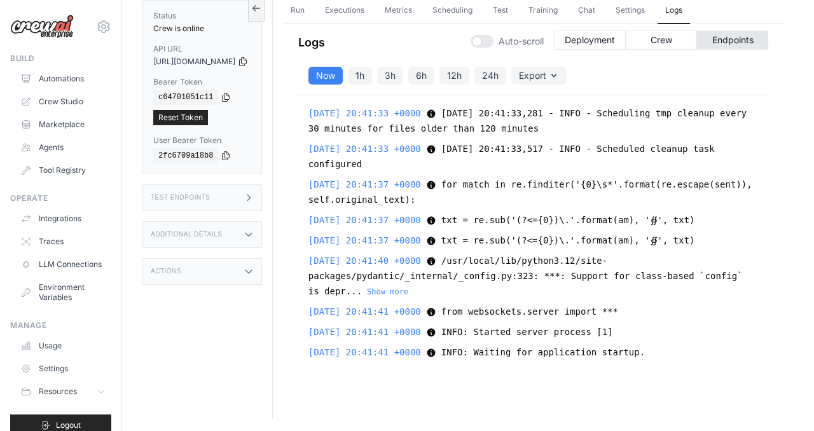
scroll to position [16029, 0]
